Goal: Check status: Check status

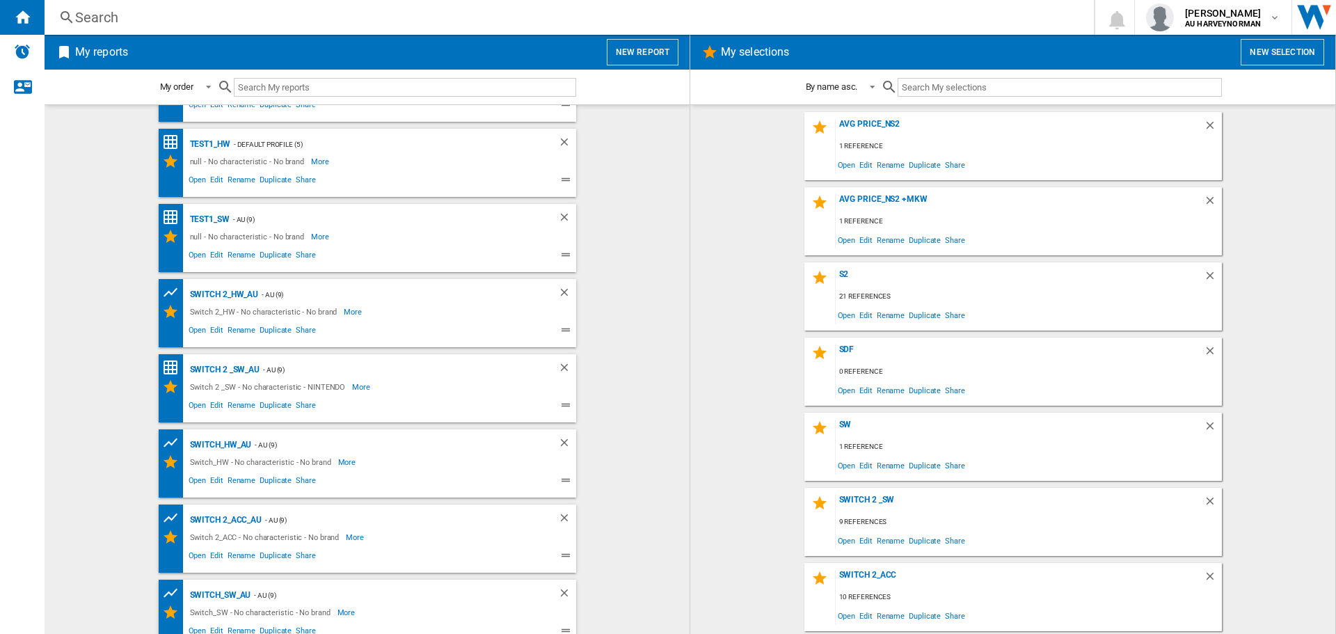
scroll to position [72, 0]
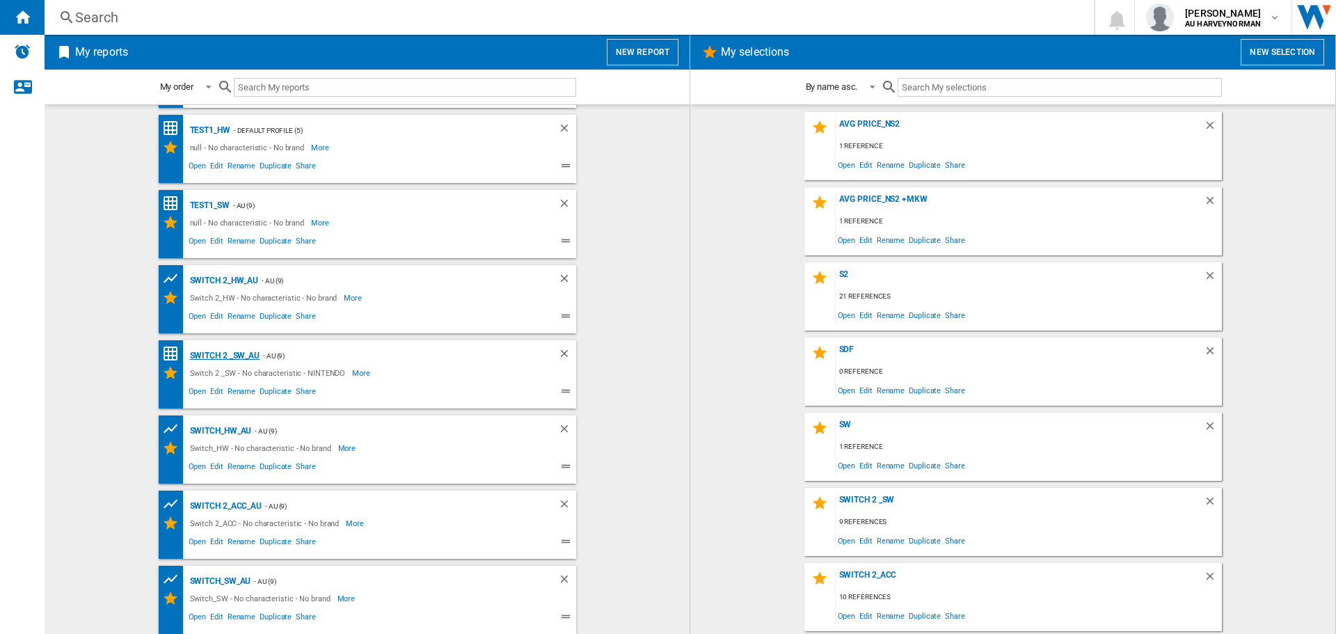
click at [225, 355] on div "Switch 2 _SW_AU" at bounding box center [223, 355] width 74 height 17
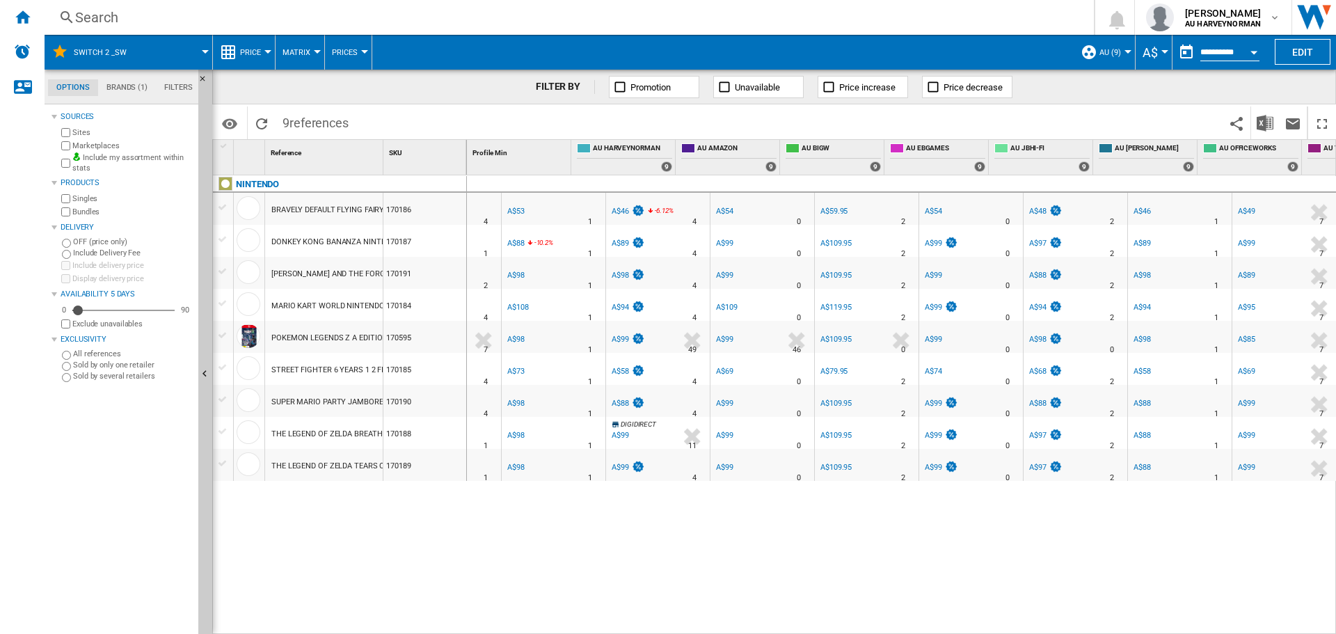
scroll to position [0, 70]
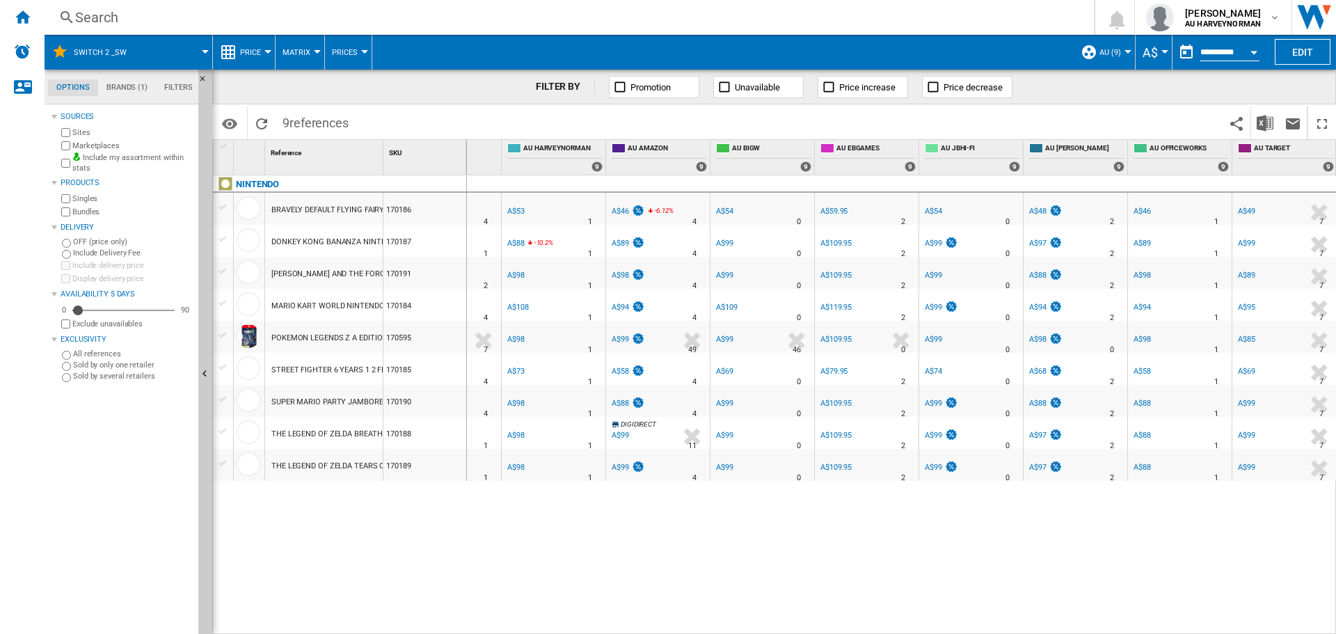
click at [233, 52] on ng-md-icon at bounding box center [228, 52] width 17 height 17
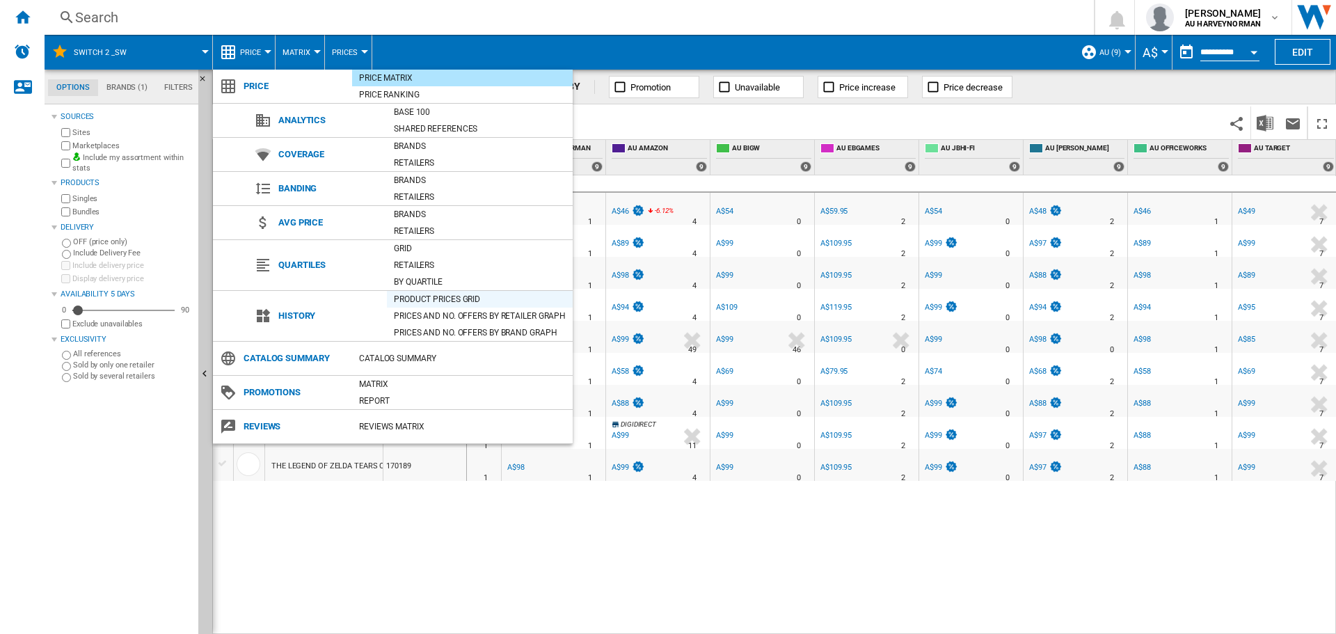
click at [425, 296] on div "Product prices grid" at bounding box center [480, 299] width 186 height 14
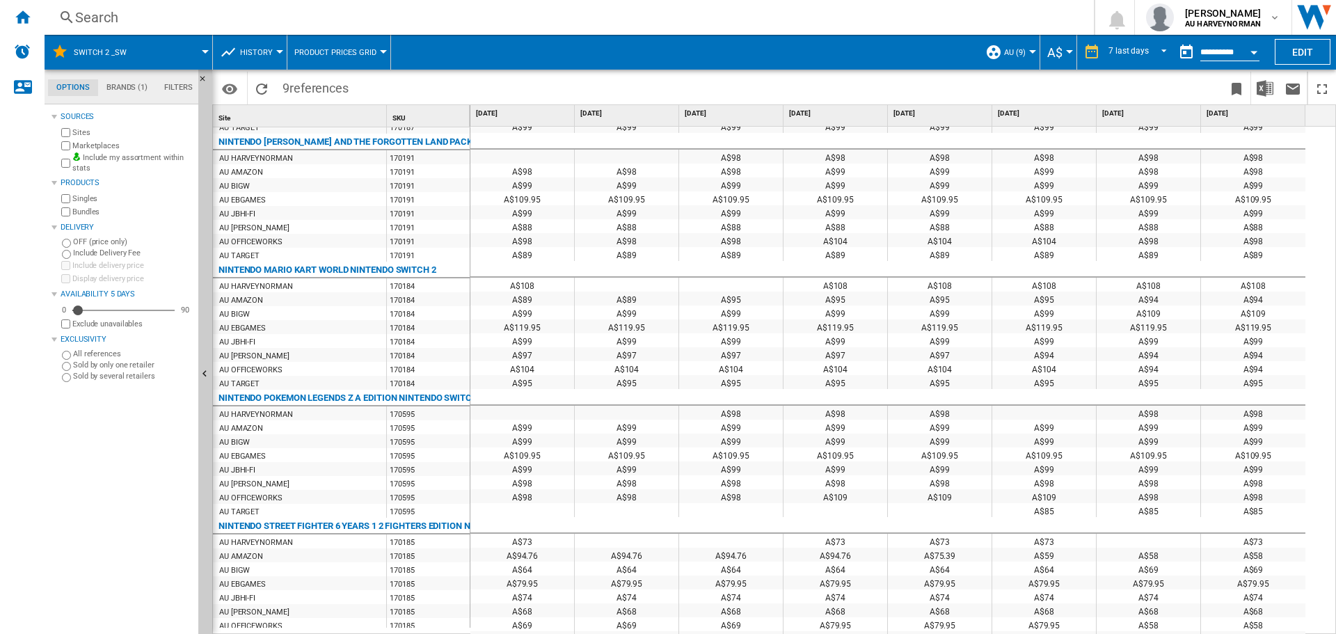
scroll to position [181, 0]
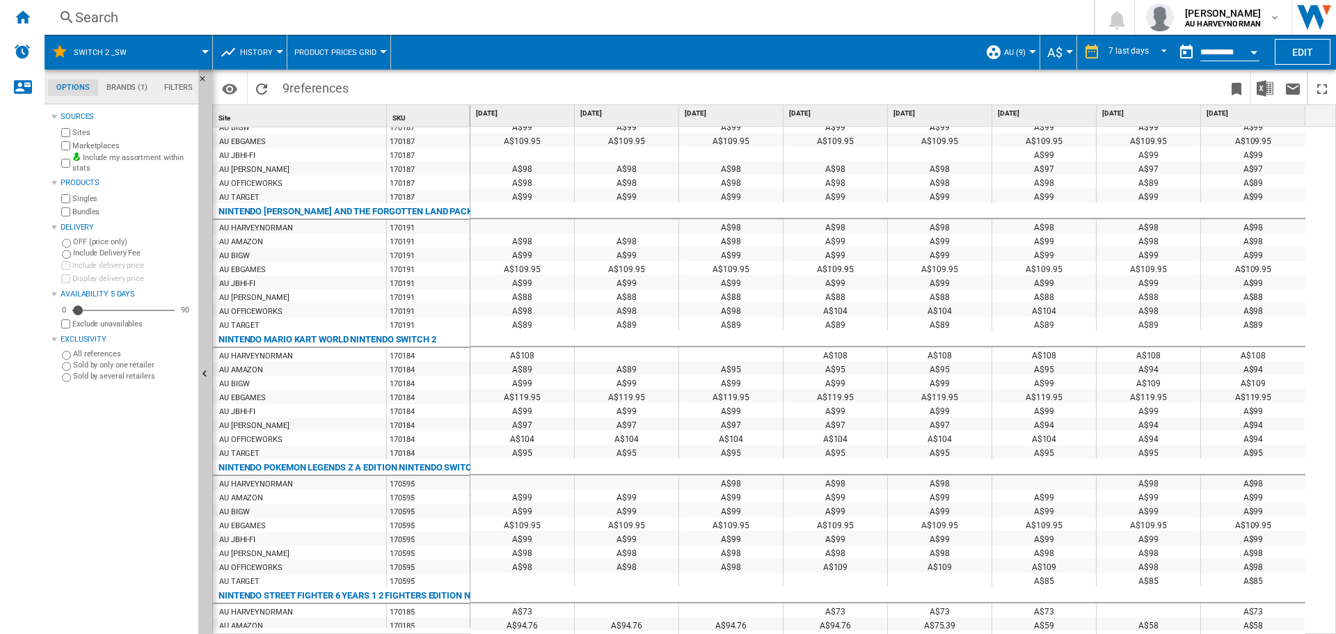
click at [1246, 49] on button "Open calendar" at bounding box center [1253, 50] width 25 height 25
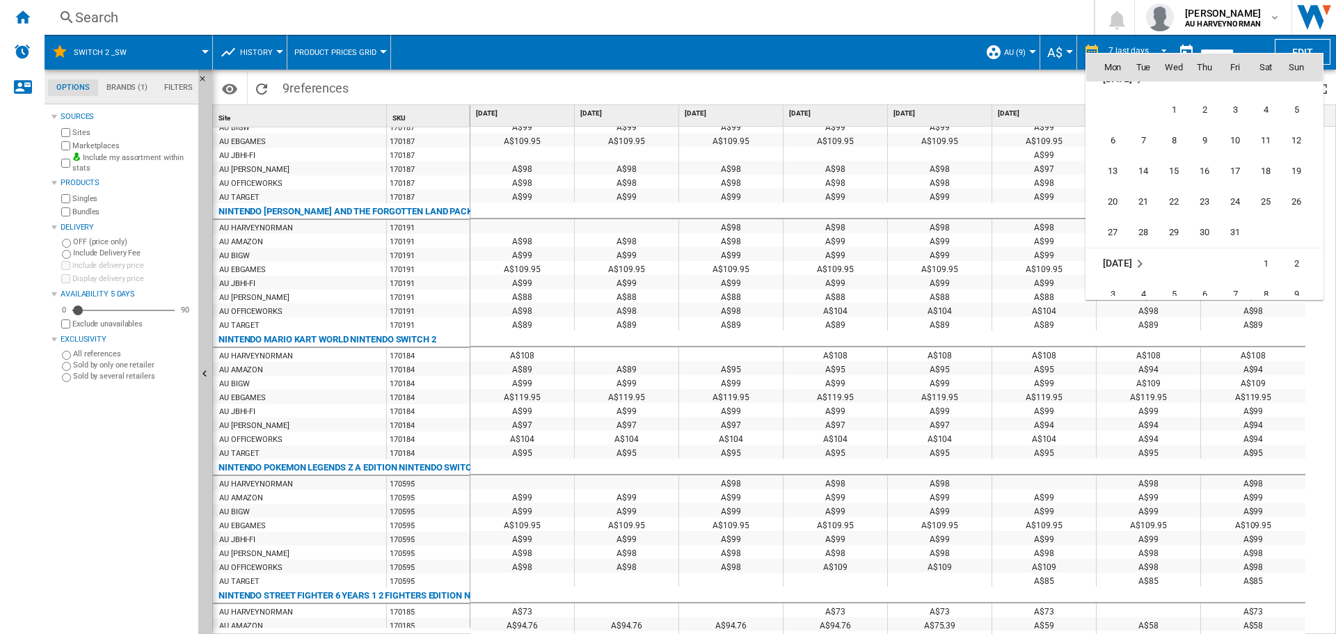
scroll to position [5106, 0]
click at [1301, 187] on span "5" at bounding box center [1296, 184] width 28 height 28
type input "**********"
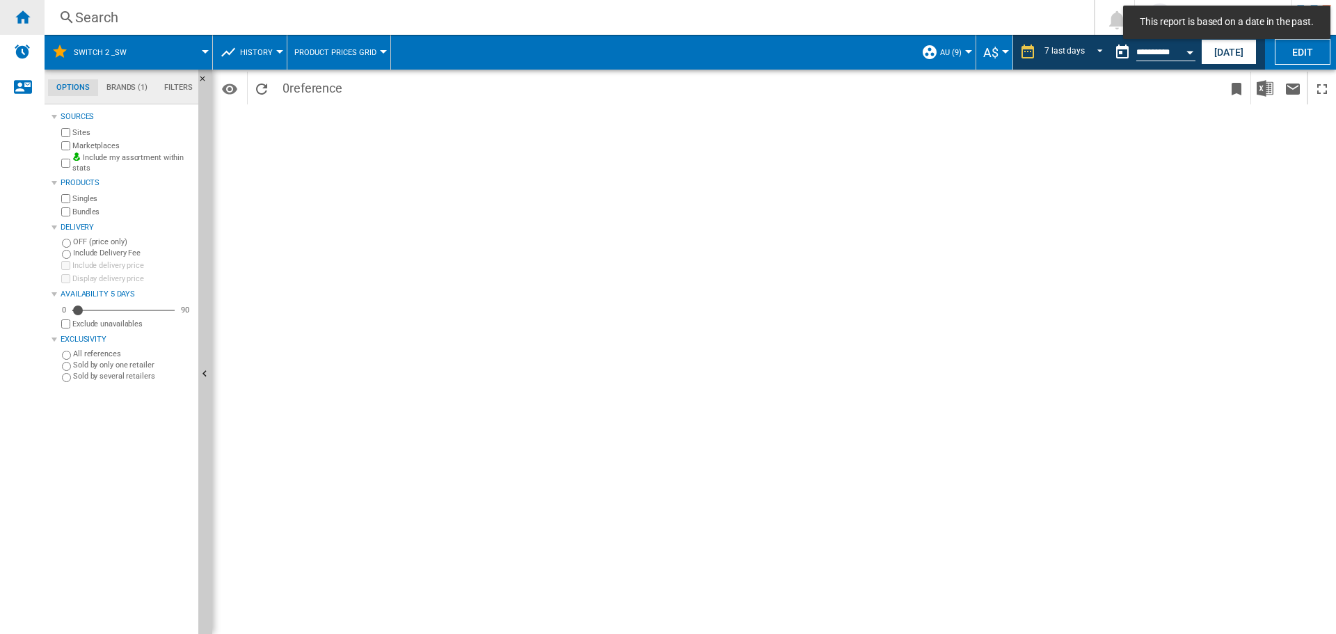
click at [21, 22] on ng-md-icon "Home" at bounding box center [22, 16] width 17 height 17
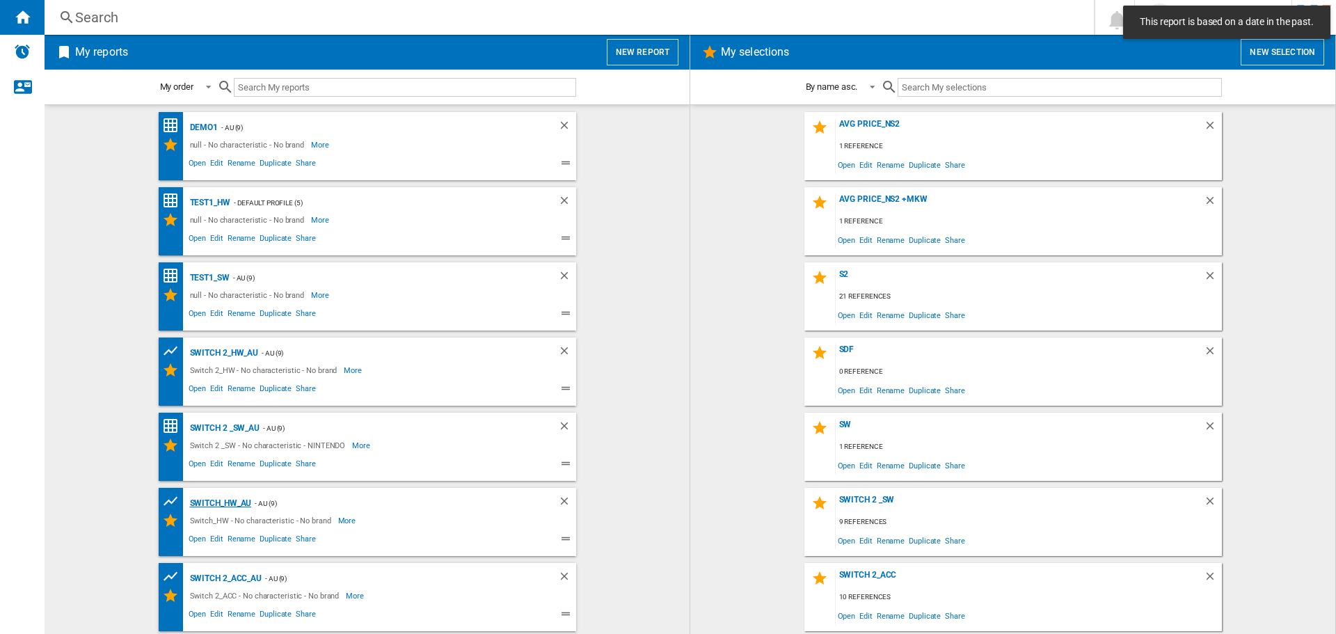
click at [224, 499] on div "Switch_HW_AU" at bounding box center [218, 503] width 65 height 17
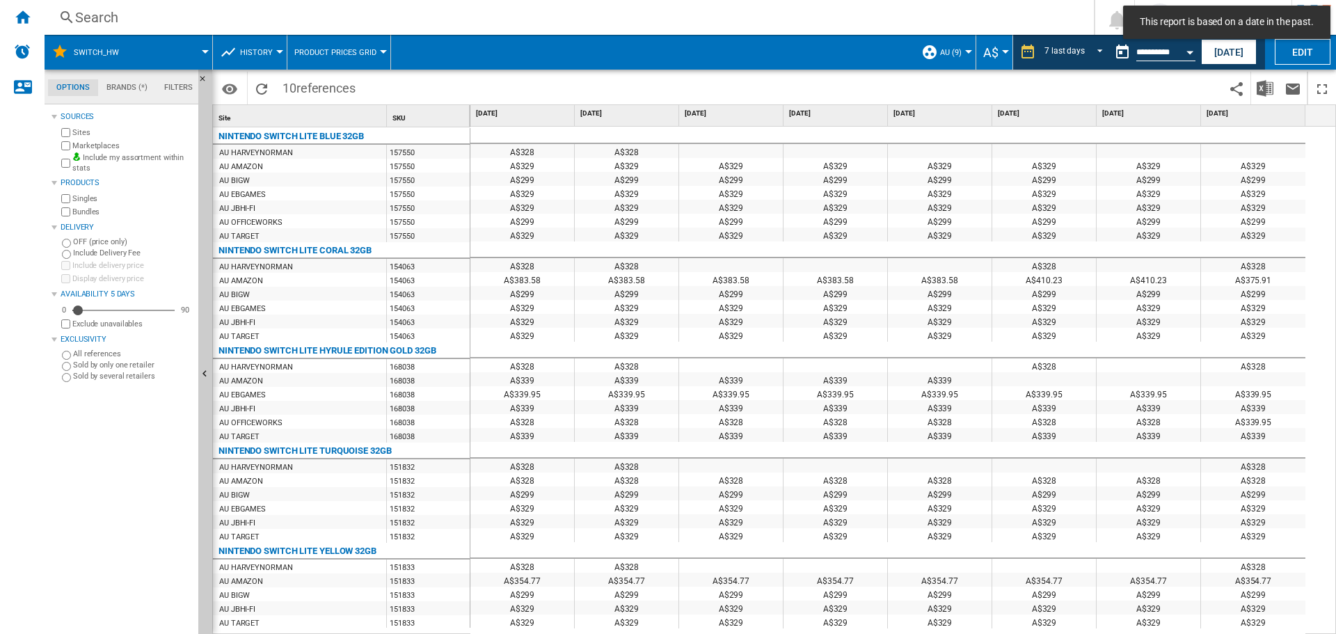
click at [1197, 54] on button "Open calendar" at bounding box center [1189, 50] width 25 height 25
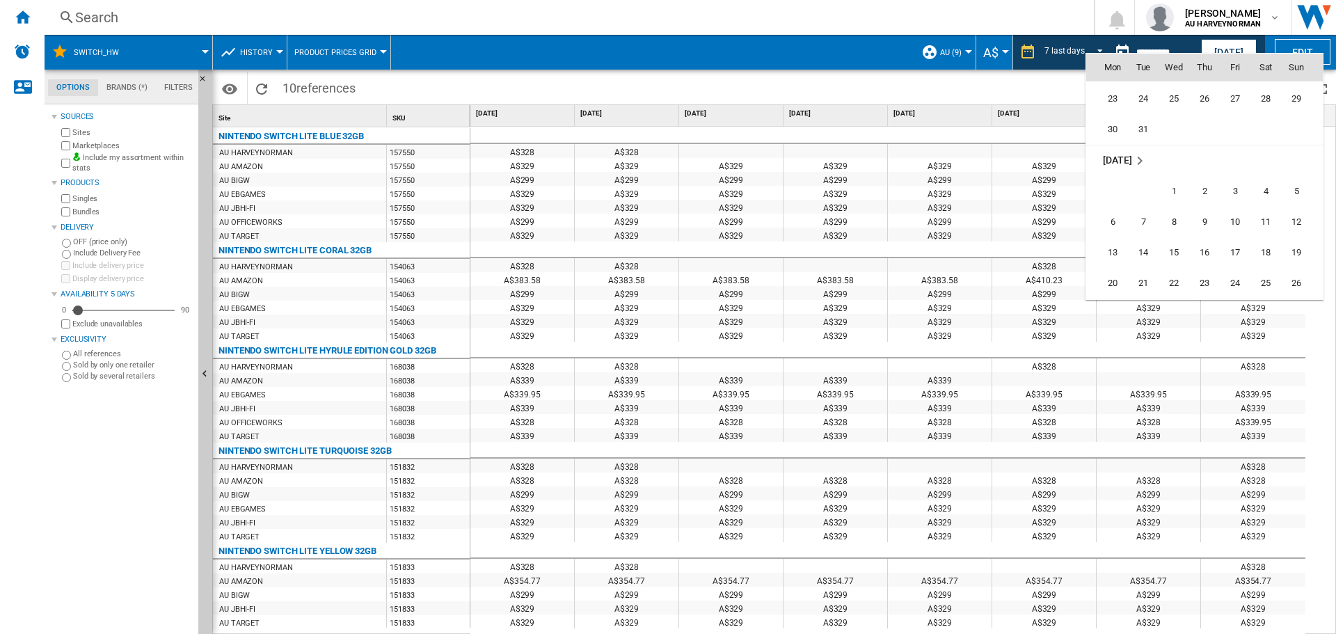
scroll to position [5106, 0]
click at [1296, 184] on span "5" at bounding box center [1296, 184] width 28 height 28
type input "**********"
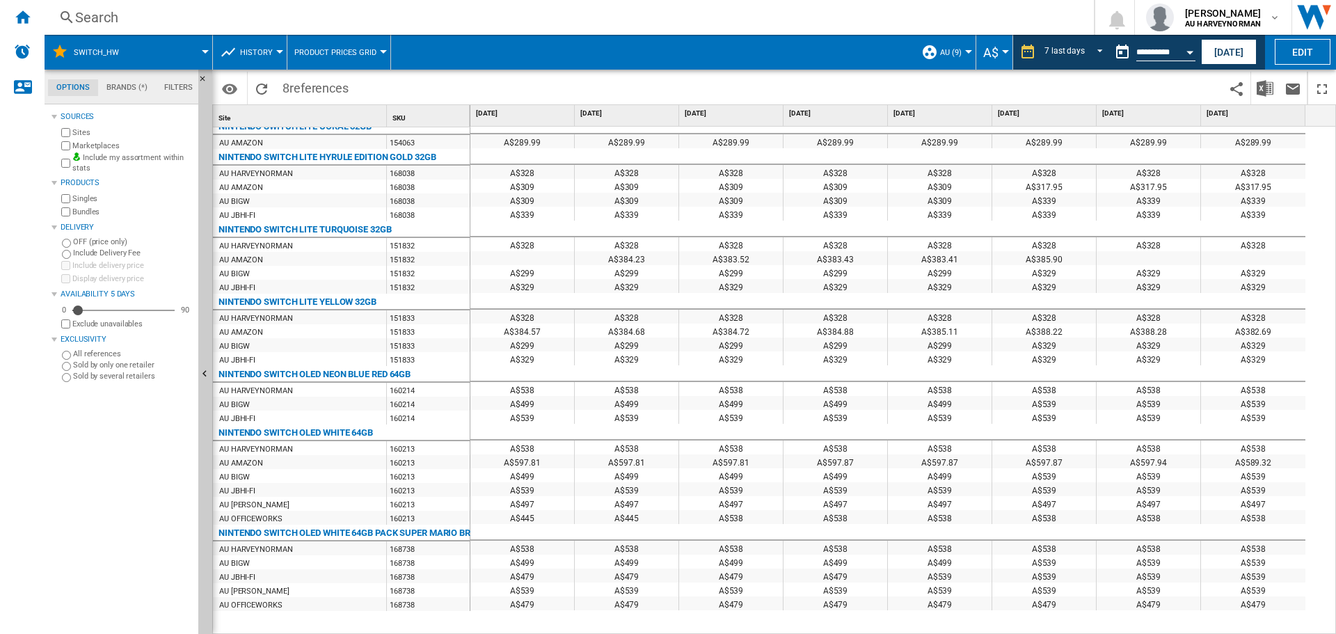
scroll to position [97, 0]
click at [18, 15] on ng-md-icon "Home" at bounding box center [22, 16] width 17 height 17
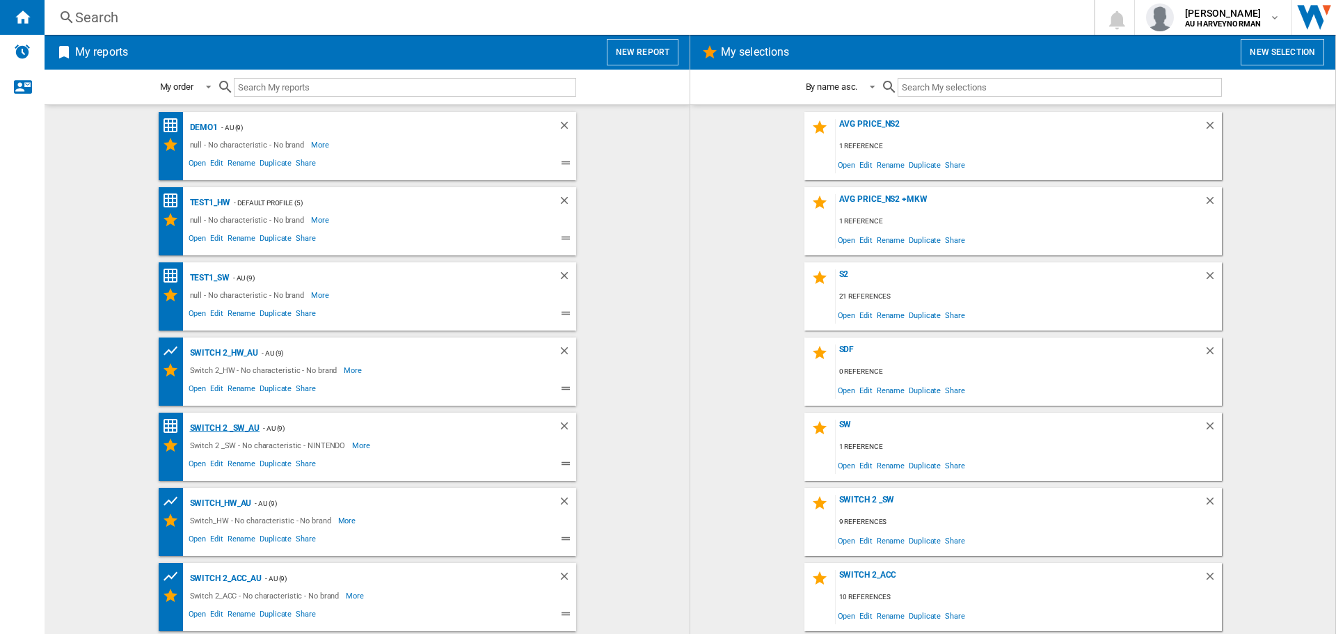
click at [226, 433] on div "Switch 2 _SW_AU" at bounding box center [223, 427] width 74 height 17
